Goal: Navigation & Orientation: Find specific page/section

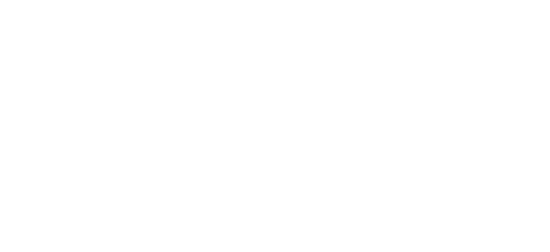
drag, startPoint x: 320, startPoint y: 102, endPoint x: 322, endPoint y: 134, distance: 31.6
click at [322, 134] on body at bounding box center [275, 126] width 550 height 252
